Goal: Task Accomplishment & Management: Use online tool/utility

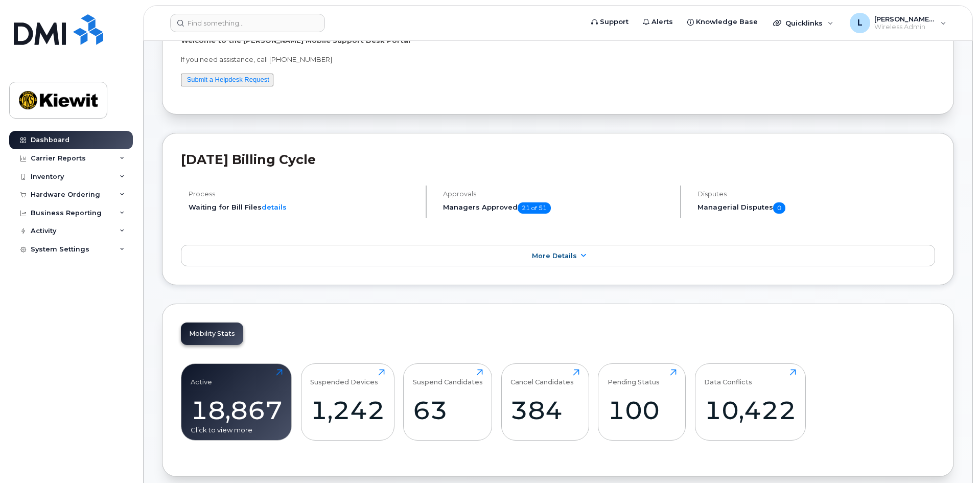
scroll to position [256, 0]
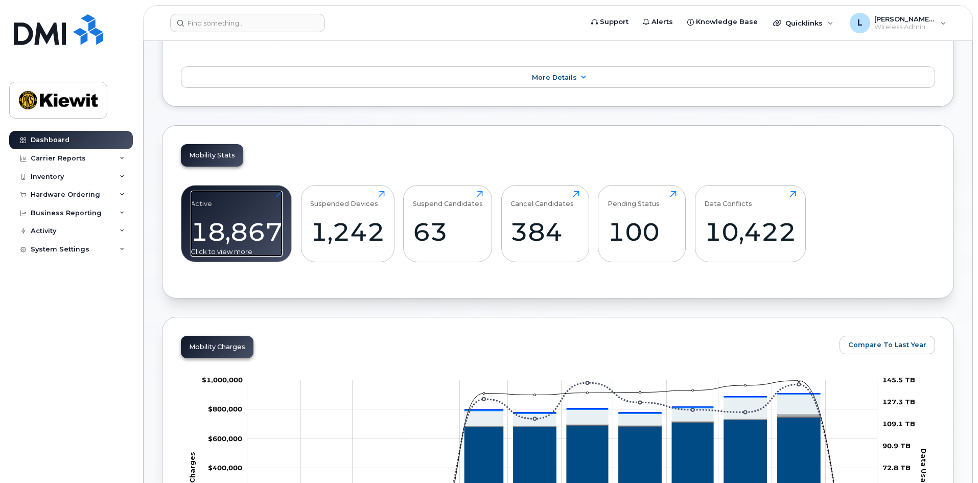
click at [235, 219] on div "18,867" at bounding box center [237, 232] width 92 height 30
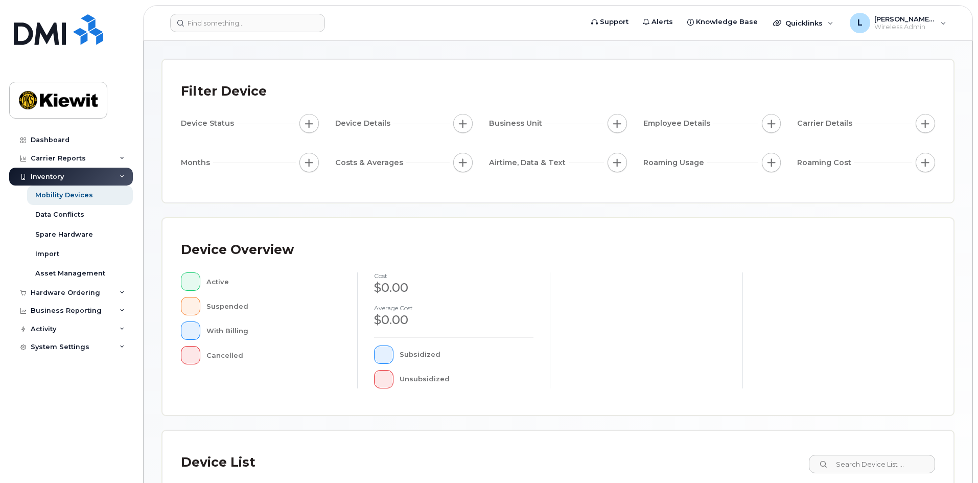
scroll to position [18, 0]
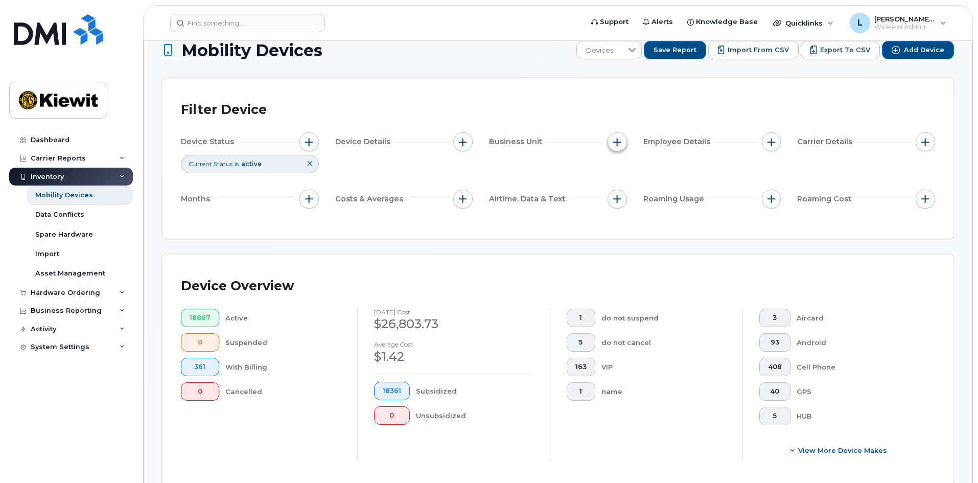
click at [622, 143] on button "button" at bounding box center [617, 141] width 19 height 19
click at [637, 222] on label "WBS Element" at bounding box center [654, 221] width 50 height 10
click at [624, 222] on input "WBS Element" at bounding box center [620, 221] width 8 height 8
checkbox input "true"
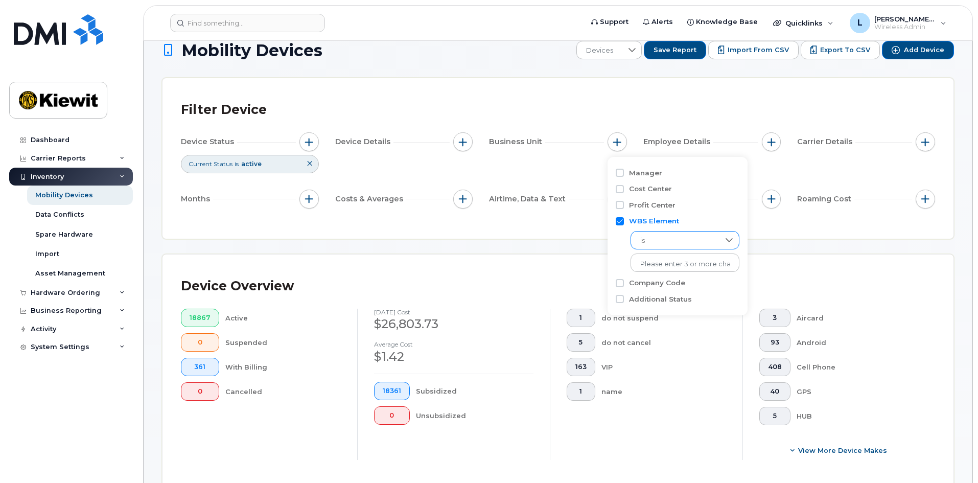
click at [650, 242] on span "is" at bounding box center [675, 241] width 88 height 18
click at [664, 307] on span "contains" at bounding box center [653, 305] width 29 height 10
click at [685, 265] on input "text" at bounding box center [686, 263] width 110 height 18
type input "106030"
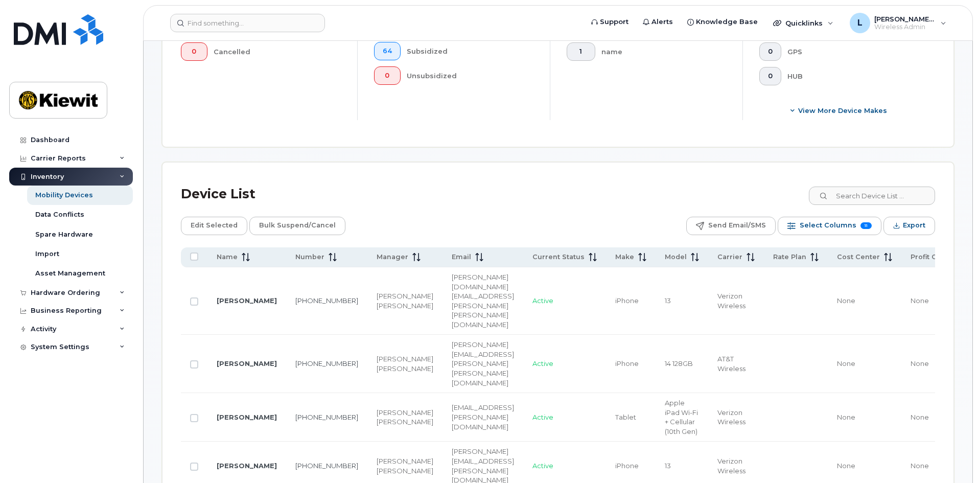
scroll to position [376, 0]
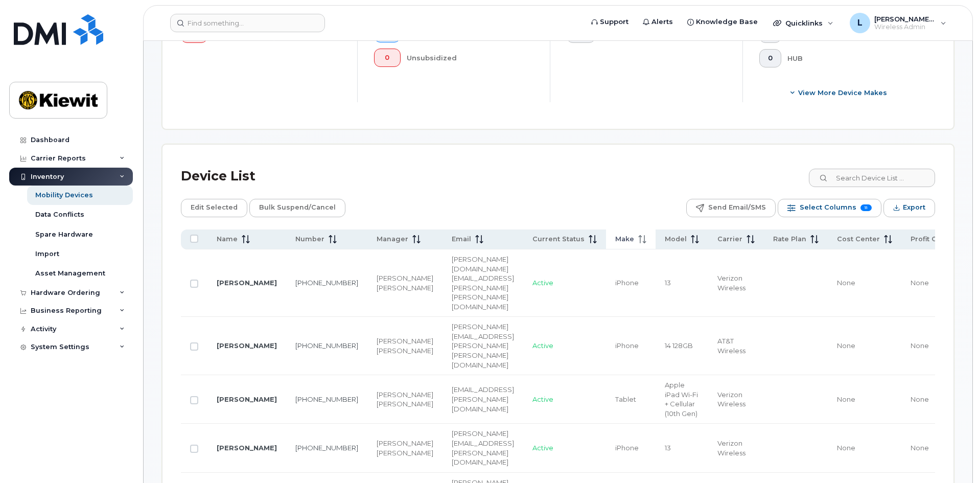
click at [634, 241] on span "Make" at bounding box center [625, 239] width 19 height 9
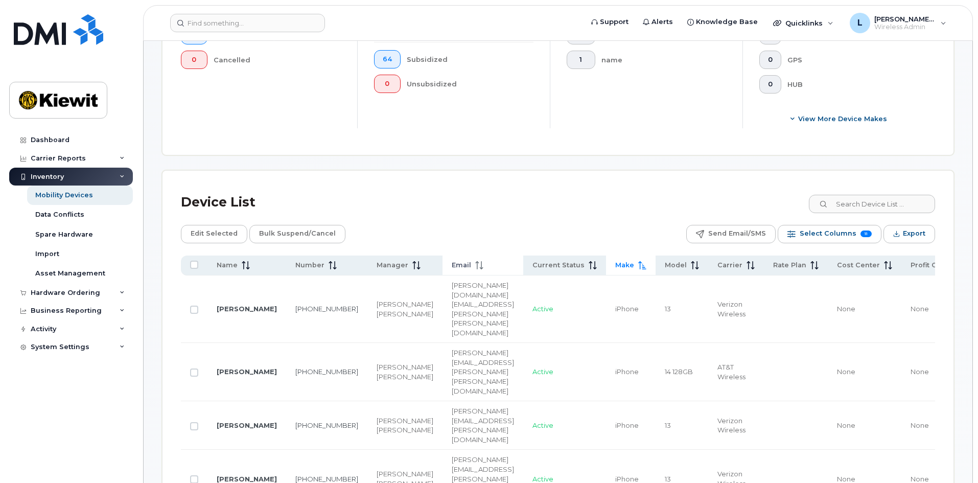
scroll to position [358, 0]
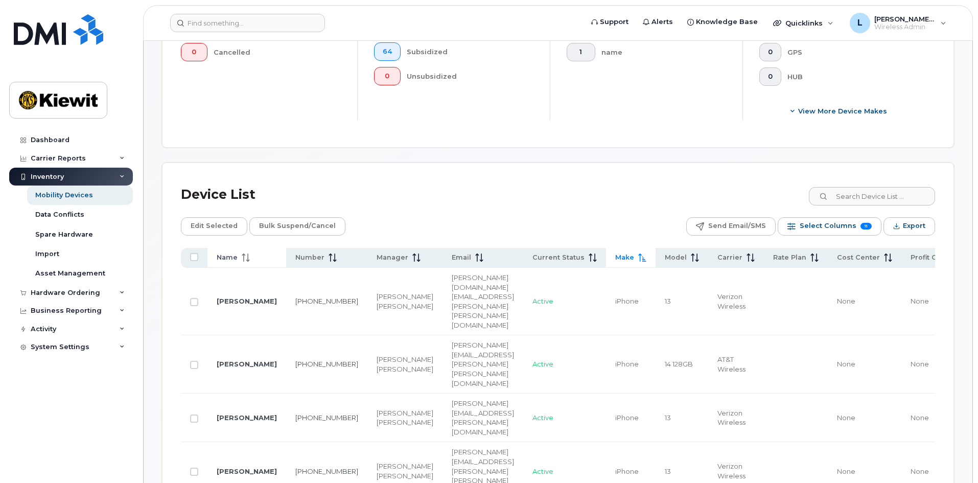
click at [222, 258] on span "Name" at bounding box center [227, 257] width 21 height 9
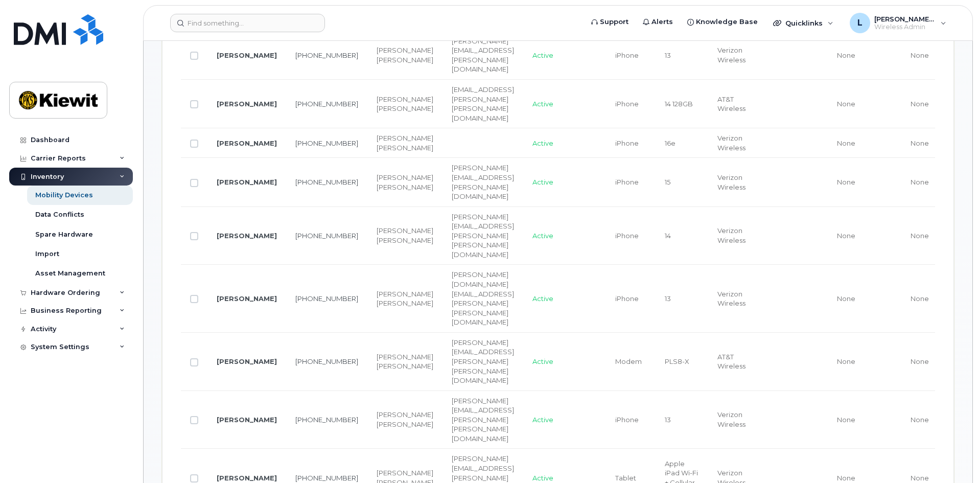
scroll to position [511, 0]
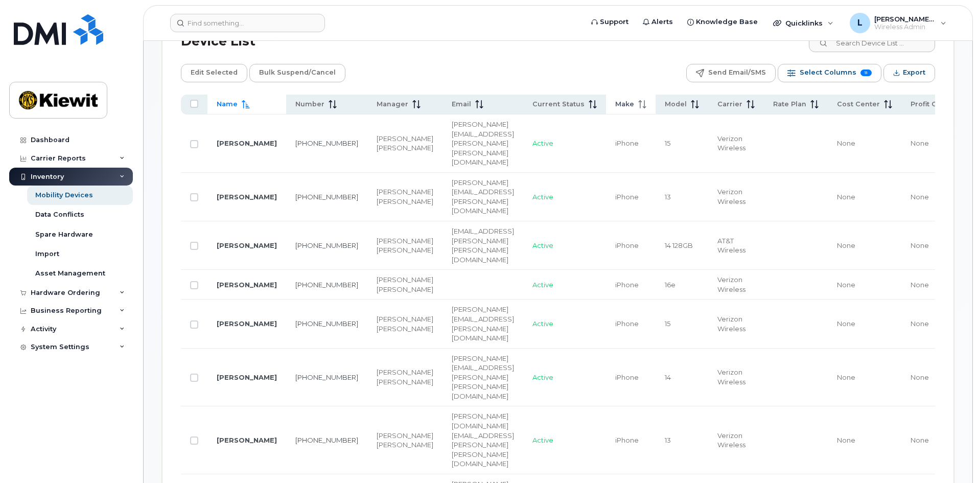
click at [634, 106] on span "Make" at bounding box center [625, 104] width 19 height 9
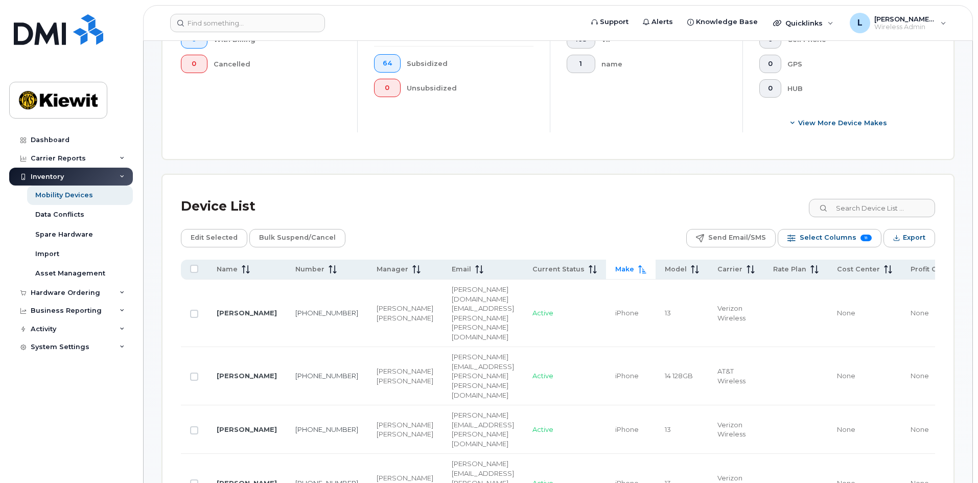
scroll to position [348, 0]
click at [309, 270] on span "Number" at bounding box center [309, 267] width 29 height 9
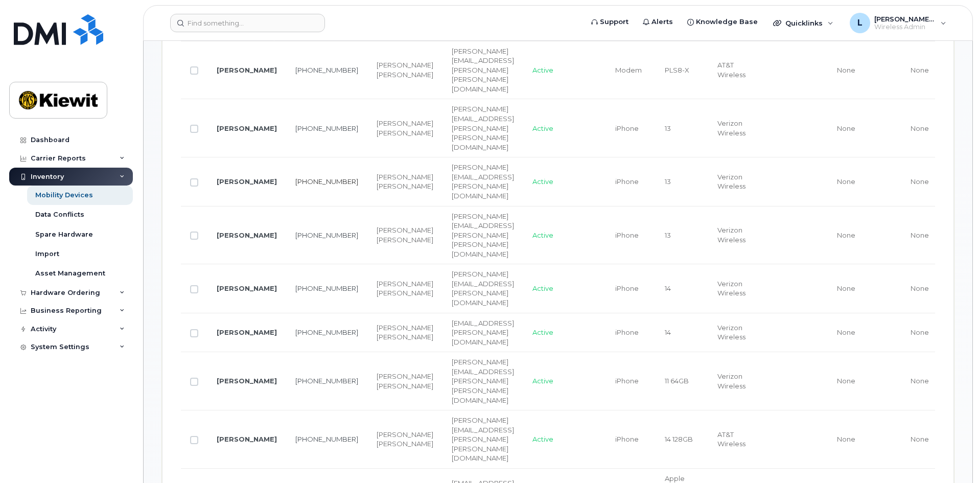
scroll to position [399, 0]
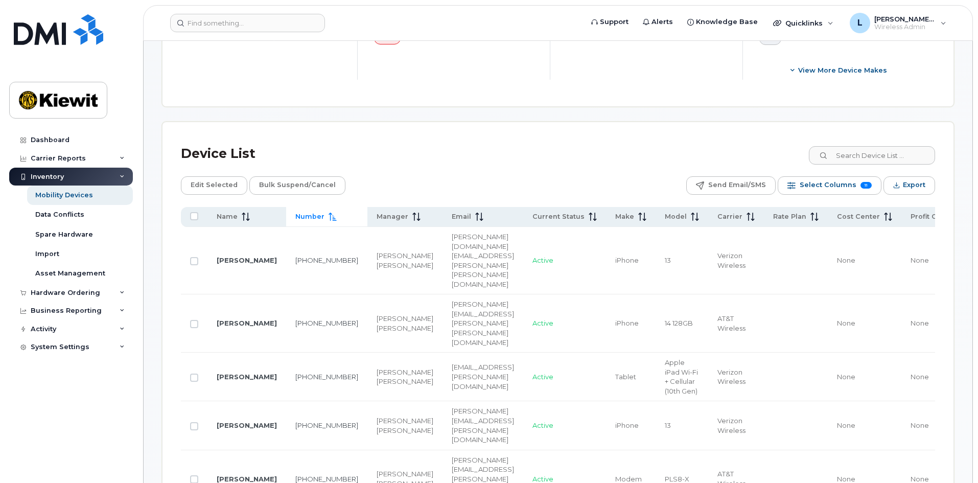
drag, startPoint x: 248, startPoint y: 213, endPoint x: 731, endPoint y: 295, distance: 489.6
click at [248, 213] on icon at bounding box center [246, 217] width 8 height 8
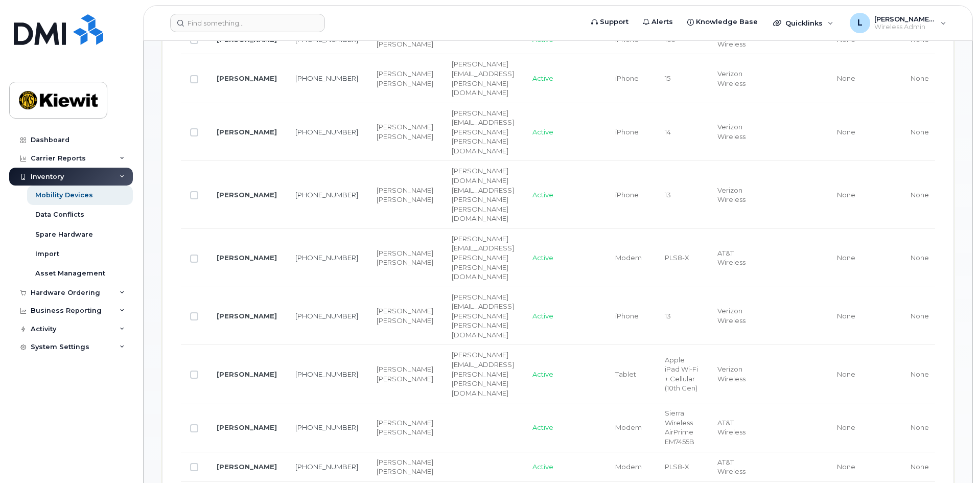
scroll to position [808, 0]
